Goal: Find contact information: Find contact information

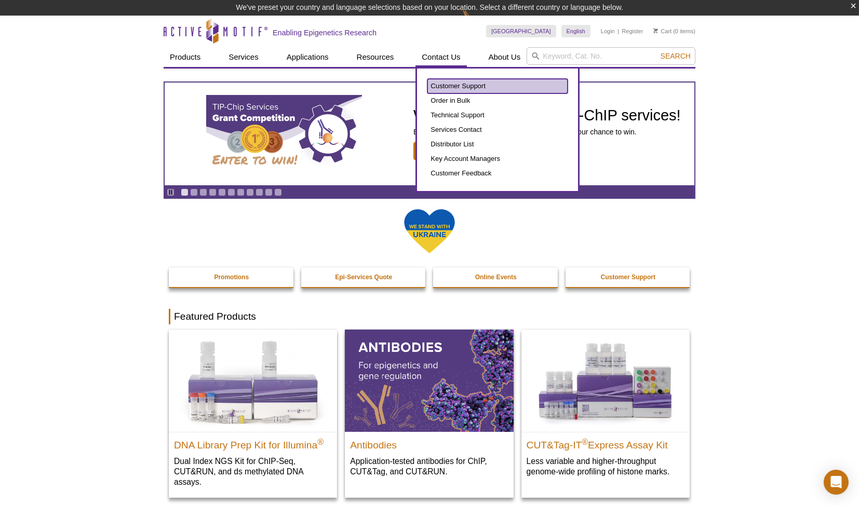
click at [456, 84] on link "Customer Support" at bounding box center [497, 86] width 140 height 15
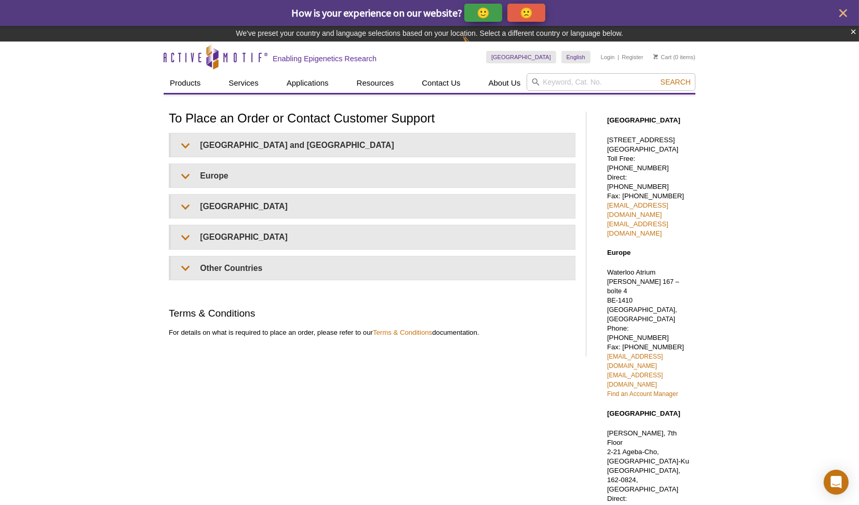
drag, startPoint x: 625, startPoint y: 177, endPoint x: 764, endPoint y: 121, distance: 150.1
click at [764, 121] on div "Active Motif Logo Enabling Epigenetics Research 0 Search Skip to content Active…" at bounding box center [429, 420] width 859 height 757
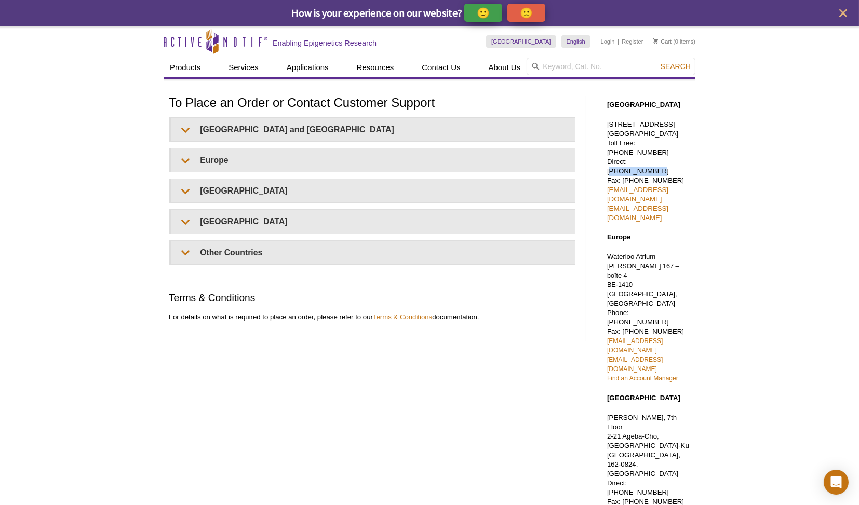
drag, startPoint x: 628, startPoint y: 159, endPoint x: 675, endPoint y: 162, distance: 46.3
click at [675, 162] on p "1914 Palomar Oaks Way, Suite 150 Carlsbad, CA 92008 Toll Free: 877 222 9543 Dir…" at bounding box center [648, 171] width 83 height 103
copy p "760 431 1263"
click at [195, 40] on icon "Active Motif Logo" at bounding box center [216, 41] width 104 height 25
